Goal: Task Accomplishment & Management: Manage account settings

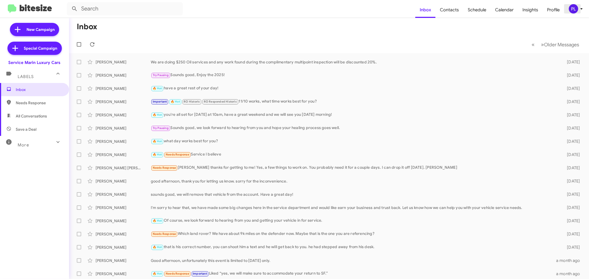
click at [580, 9] on icon at bounding box center [581, 9] width 7 height 7
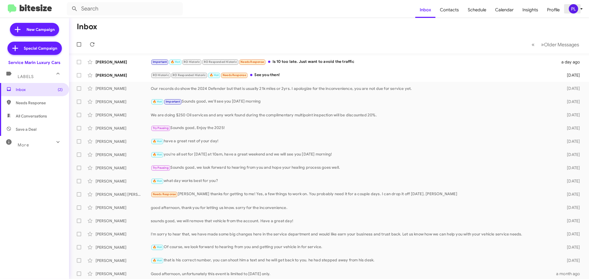
click at [580, 9] on icon at bounding box center [581, 9] width 7 height 7
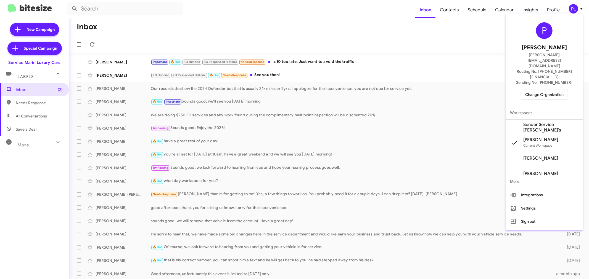
click at [547, 90] on span "Change Organization" at bounding box center [544, 94] width 38 height 9
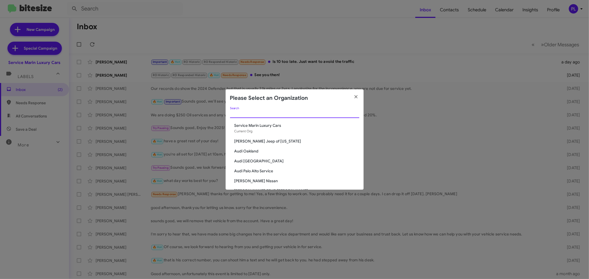
click at [286, 115] on input "Search" at bounding box center [294, 114] width 129 height 4
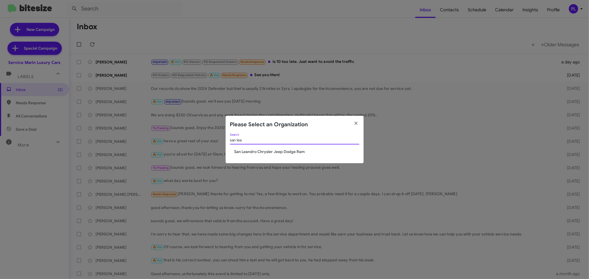
type input "san lea"
click at [264, 151] on span "San Leandro Chrysler Jeep Dodge Ram" at bounding box center [296, 152] width 125 height 6
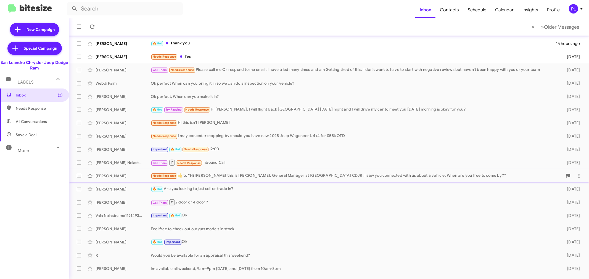
scroll to position [41, 0]
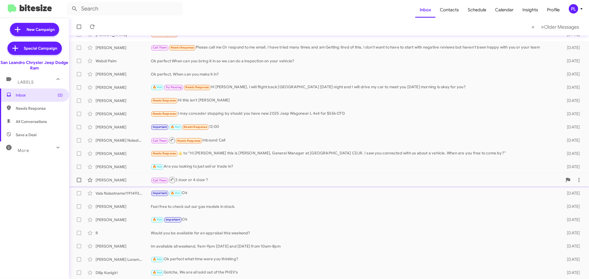
click at [211, 179] on div "Call Them 2 door or 4 door ?" at bounding box center [356, 180] width 411 height 7
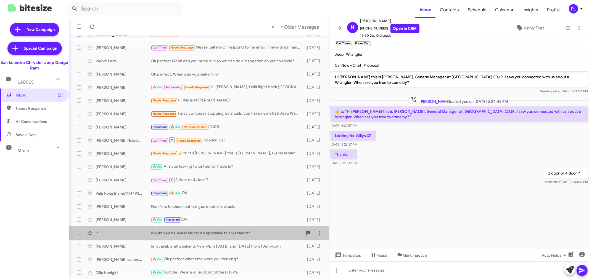
click at [209, 231] on div "Would you be available for an appraisal this weekend?" at bounding box center [227, 233] width 152 height 6
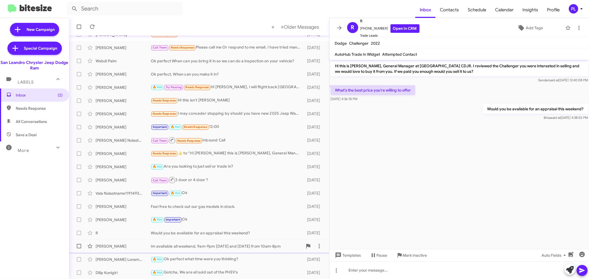
click at [200, 246] on div "Im available all weekend, 9am-9pm on saturday and sunday from 10am-8pm" at bounding box center [227, 247] width 152 height 6
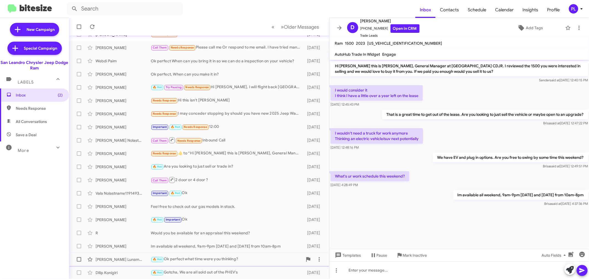
click at [201, 260] on div "🔥 Hot Ok perfect what time were you thinking?" at bounding box center [227, 259] width 152 height 6
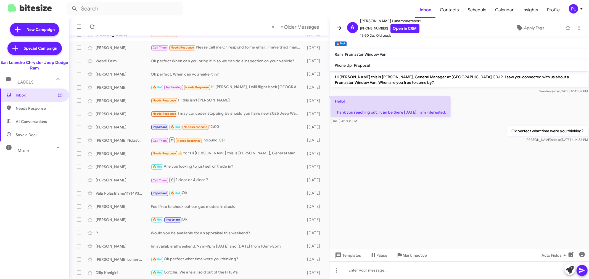
click at [338, 26] on icon at bounding box center [339, 28] width 7 height 7
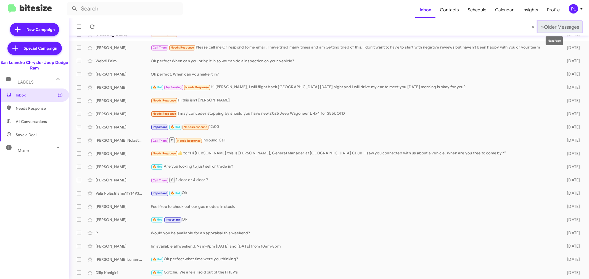
click at [554, 29] on span "Older Messages" at bounding box center [561, 27] width 35 height 6
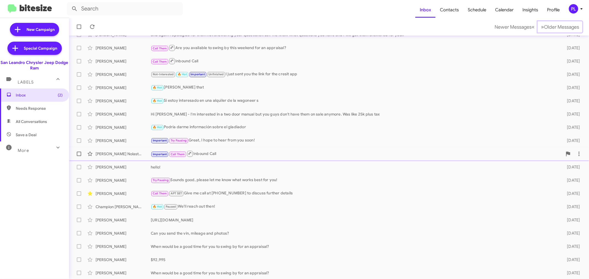
scroll to position [41, 0]
click at [580, 10] on icon at bounding box center [581, 9] width 7 height 7
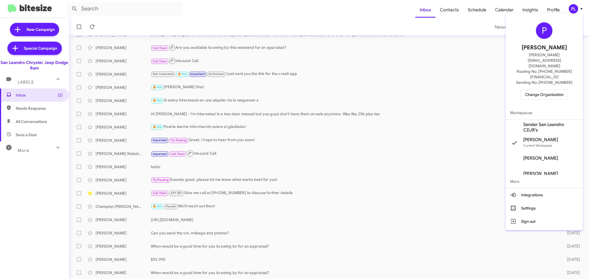
click at [541, 90] on span "Change Organization" at bounding box center [544, 94] width 38 height 9
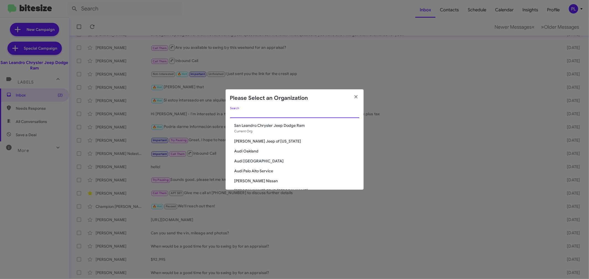
click at [285, 113] on input "Search" at bounding box center [294, 114] width 129 height 4
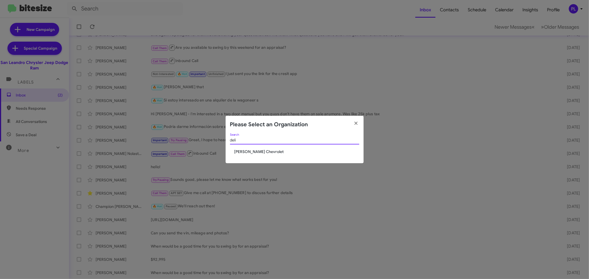
type input "deli"
click at [262, 148] on div "deli Search" at bounding box center [294, 142] width 129 height 16
click at [261, 154] on span "DeLillo Chevrolet" at bounding box center [296, 152] width 125 height 6
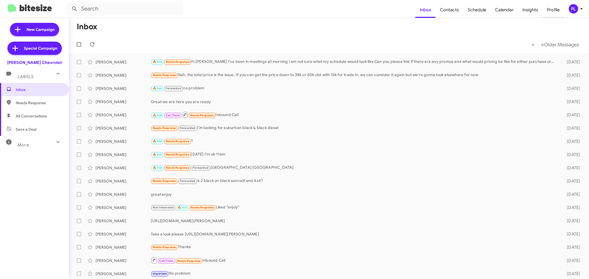
click at [556, 7] on span "Profile" at bounding box center [553, 10] width 22 height 16
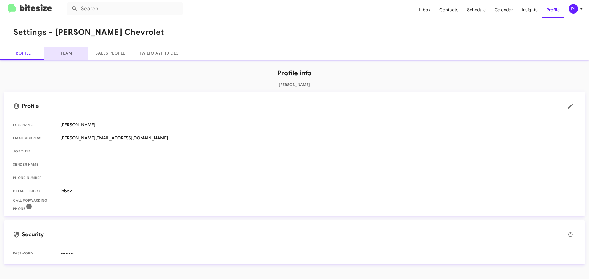
click at [72, 49] on link "Team" at bounding box center [66, 53] width 44 height 13
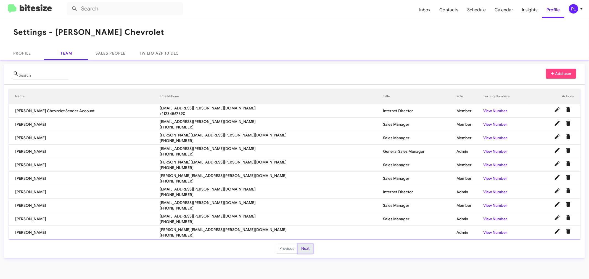
click at [305, 250] on button "Next" at bounding box center [304, 249] width 15 height 10
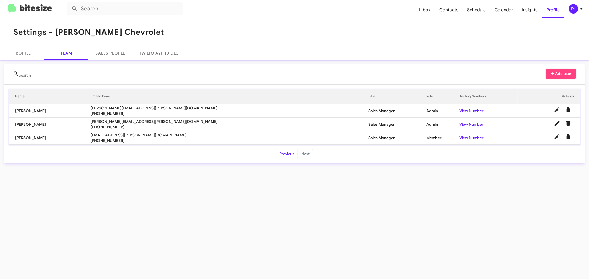
drag, startPoint x: 56, startPoint y: 138, endPoint x: 13, endPoint y: 139, distance: 43.1
click at [13, 139] on td "Aurelius Bonamy" at bounding box center [50, 138] width 82 height 14
copy td "Aurelius Bonamy"
click at [583, 8] on icon at bounding box center [581, 9] width 7 height 7
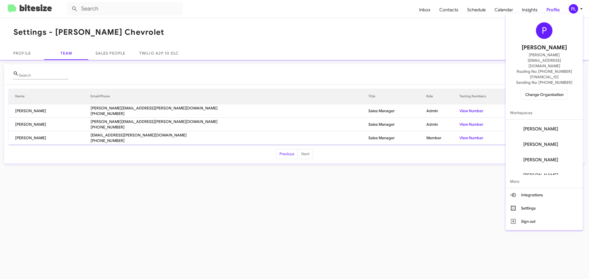
scroll to position [177, 0]
click at [542, 164] on span "Aurelius Bonamy's" at bounding box center [540, 167] width 35 height 6
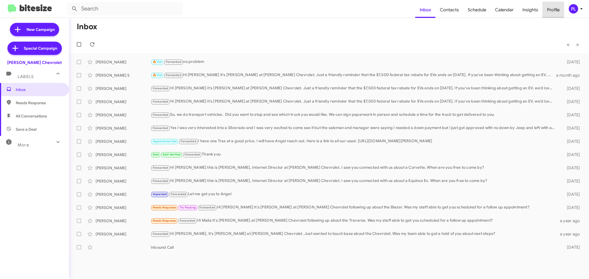
click at [557, 14] on span "Profile" at bounding box center [553, 10] width 22 height 16
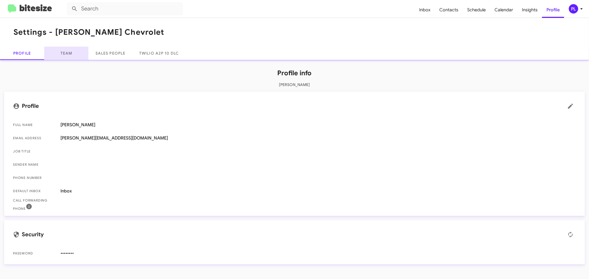
click at [65, 57] on link "Team" at bounding box center [66, 53] width 44 height 13
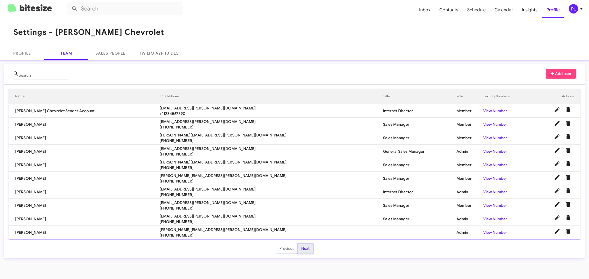
click at [308, 251] on button "Next" at bounding box center [304, 249] width 15 height 10
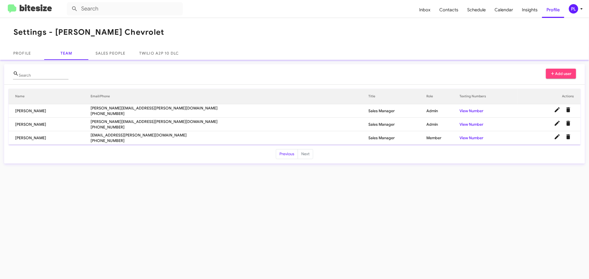
click at [583, 11] on icon at bounding box center [581, 9] width 7 height 7
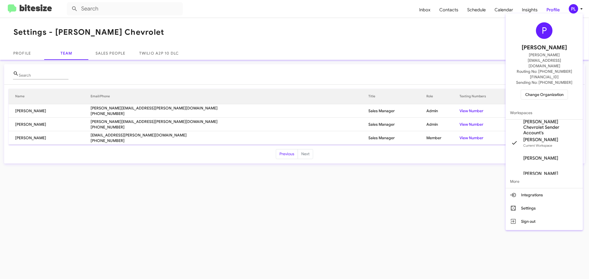
click at [421, 9] on div at bounding box center [294, 139] width 589 height 279
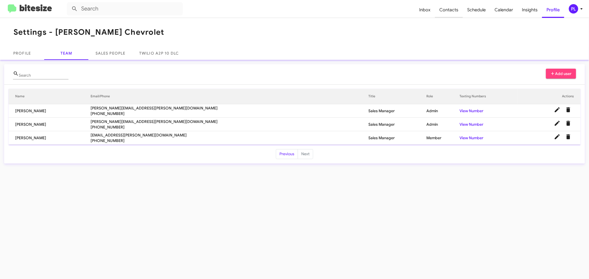
click at [438, 7] on span "Contacts" at bounding box center [449, 10] width 28 height 16
click at [424, 10] on span "Inbox" at bounding box center [424, 10] width 20 height 16
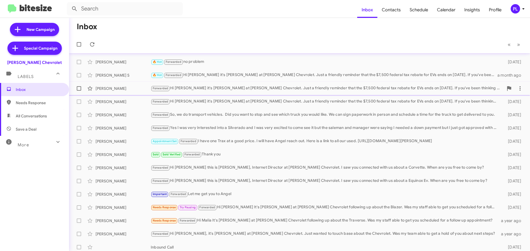
scroll to position [3, 0]
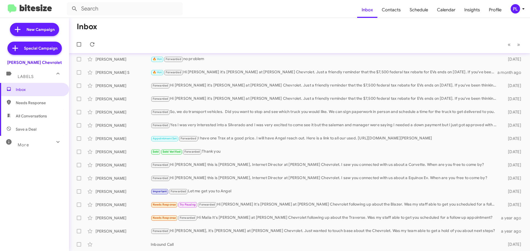
click at [521, 11] on icon at bounding box center [523, 9] width 7 height 7
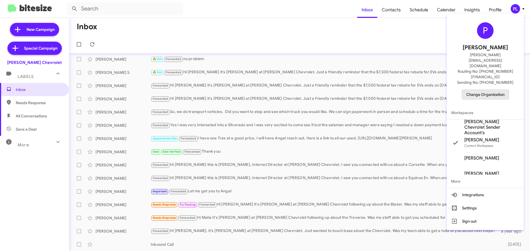
click at [503, 90] on span "Change Organization" at bounding box center [485, 94] width 38 height 9
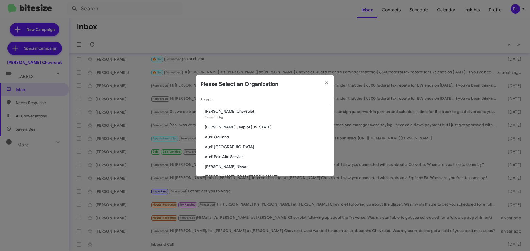
click at [241, 99] on input "Search" at bounding box center [264, 100] width 129 height 4
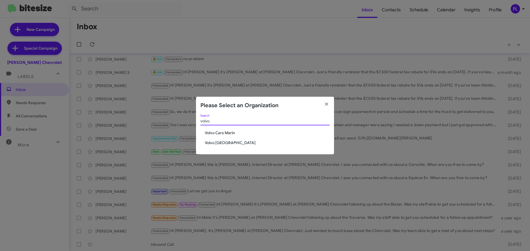
type input "volvo"
click at [219, 144] on span "Volvo [GEOGRAPHIC_DATA]" at bounding box center [267, 143] width 125 height 6
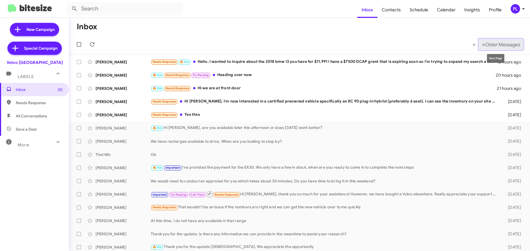
click at [505, 49] on button "» Next Older Messages" at bounding box center [501, 44] width 45 height 11
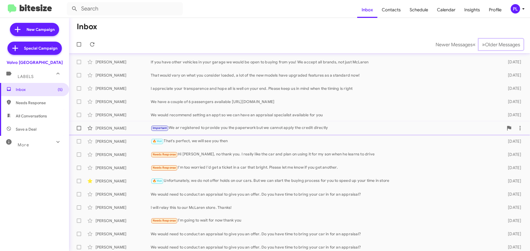
scroll to position [69, 0]
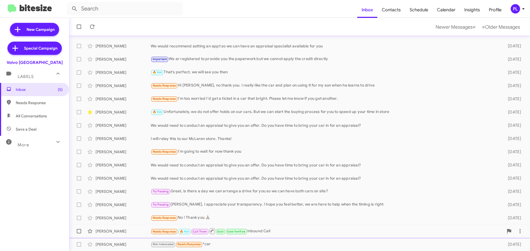
click at [130, 230] on div "[PERSON_NAME]" at bounding box center [122, 232] width 55 height 6
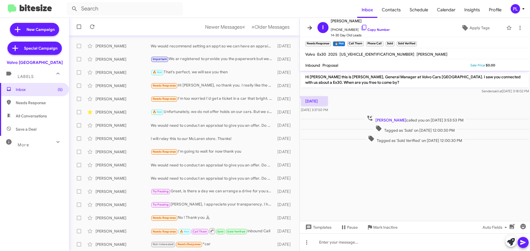
click at [309, 26] on icon at bounding box center [309, 28] width 7 height 7
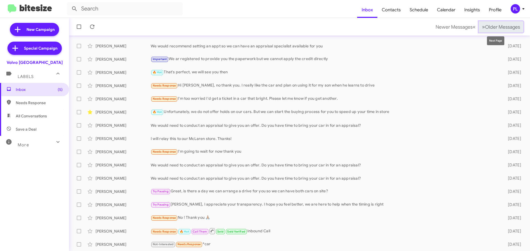
click at [499, 25] on span "Older Messages" at bounding box center [502, 27] width 35 height 6
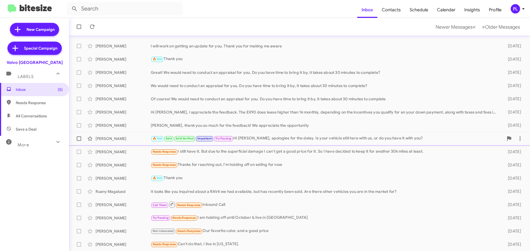
click at [256, 140] on div "🔥 Hot Sold Sold Verified Important Try Pausing Hi [PERSON_NAME], apologies for …" at bounding box center [327, 138] width 353 height 6
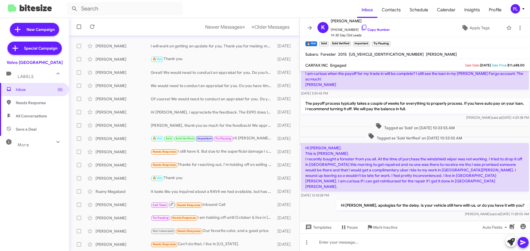
scroll to position [166, 0]
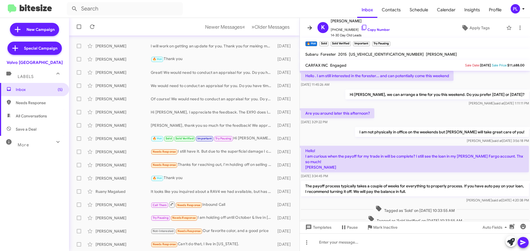
click at [309, 27] on icon at bounding box center [309, 28] width 7 height 7
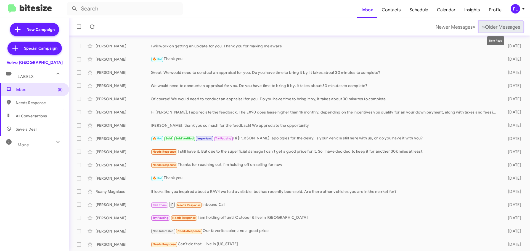
click at [499, 29] on span "Older Messages" at bounding box center [502, 27] width 35 height 6
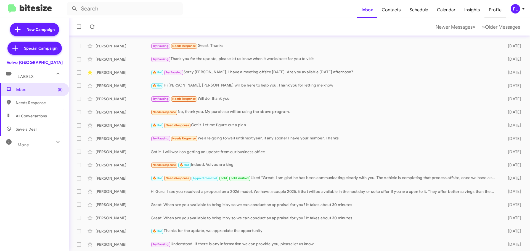
click at [496, 11] on span "Profile" at bounding box center [495, 10] width 22 height 16
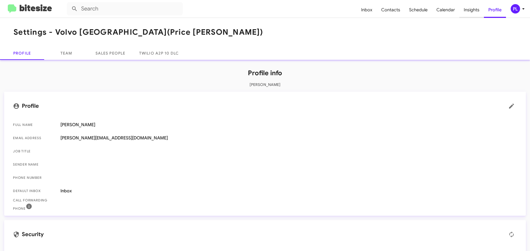
click at [472, 7] on span "Insights" at bounding box center [471, 10] width 25 height 16
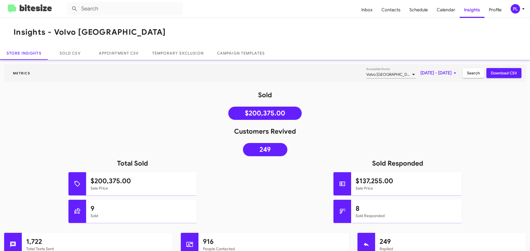
click at [421, 75] on span "[DATE] - [DATE]" at bounding box center [439, 73] width 38 height 10
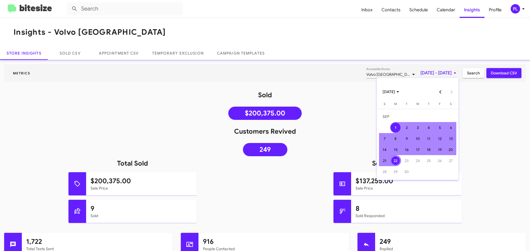
click at [443, 91] on button "Previous month" at bounding box center [440, 91] width 11 height 11
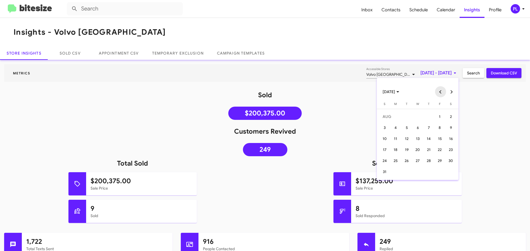
click at [443, 91] on button "Previous month" at bounding box center [440, 91] width 11 height 11
click at [441, 91] on button "Previous month" at bounding box center [440, 91] width 11 height 11
click at [385, 161] on div "22" at bounding box center [384, 161] width 10 height 10
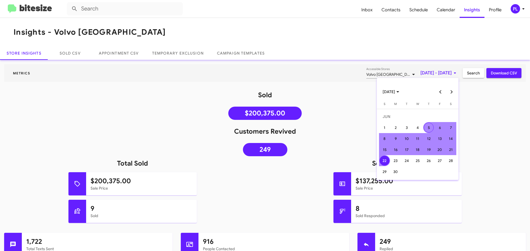
click at [453, 92] on button "Next month" at bounding box center [451, 91] width 11 height 11
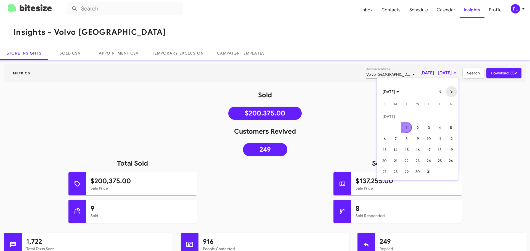
click at [453, 92] on button "Next month" at bounding box center [451, 91] width 11 height 11
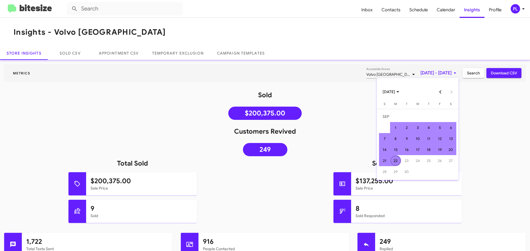
click at [398, 161] on div "22" at bounding box center [395, 161] width 10 height 10
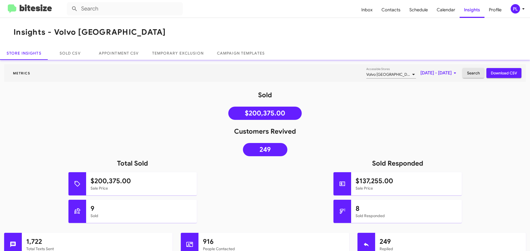
click at [472, 74] on span "Search" at bounding box center [473, 73] width 13 height 10
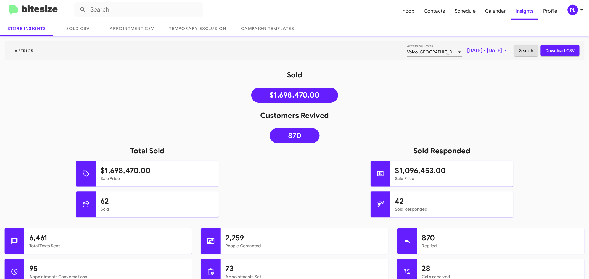
scroll to position [28, 0]
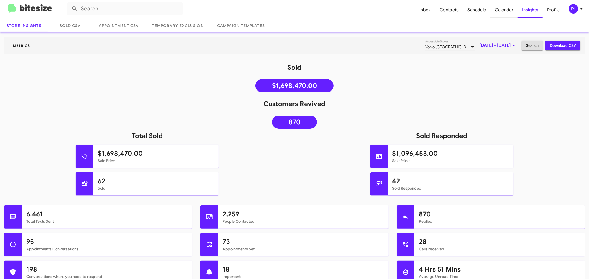
click at [509, 9] on span "Calendar" at bounding box center [503, 10] width 27 height 16
